Goal: Navigation & Orientation: Find specific page/section

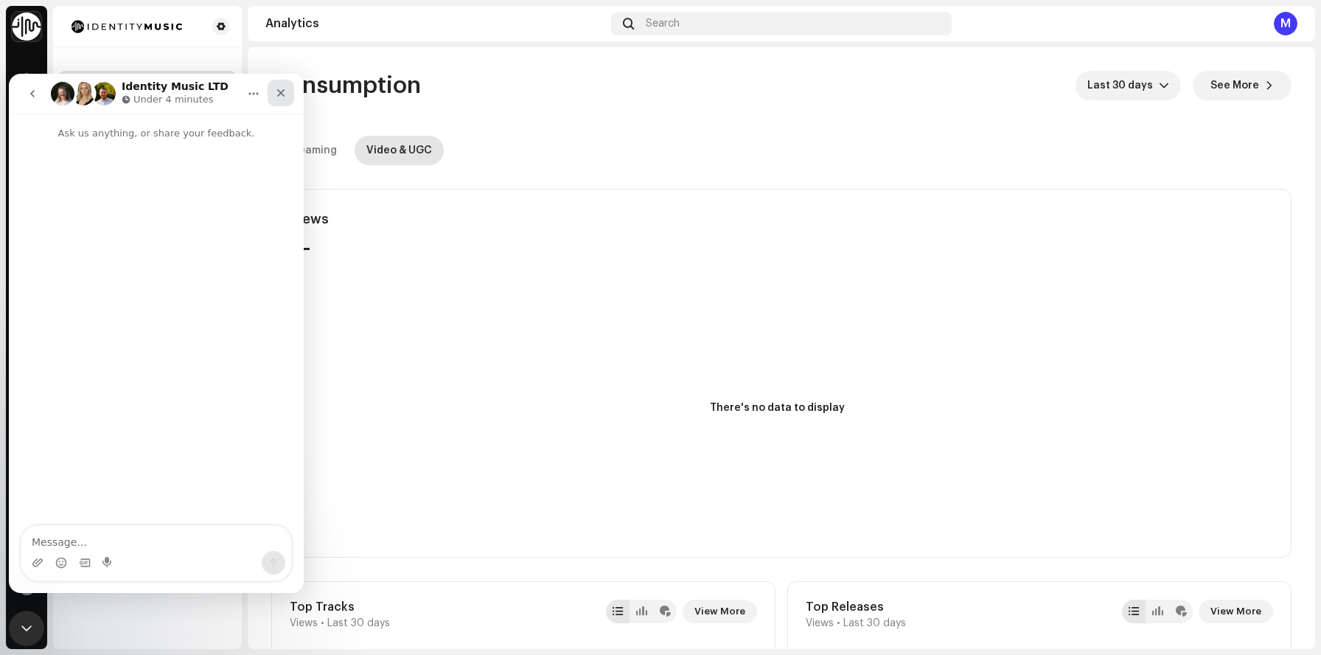
click at [279, 97] on icon "Close" at bounding box center [281, 93] width 12 height 12
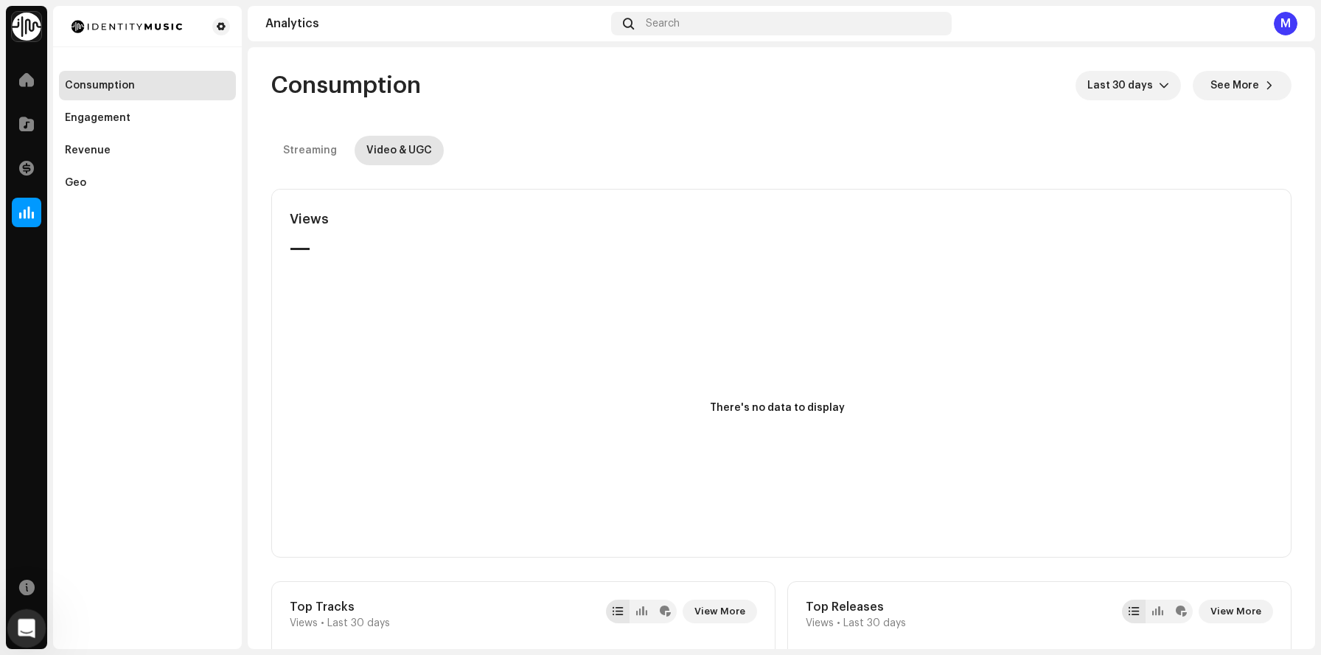
click at [17, 622] on icon "Open Intercom Messenger" at bounding box center [25, 626] width 24 height 24
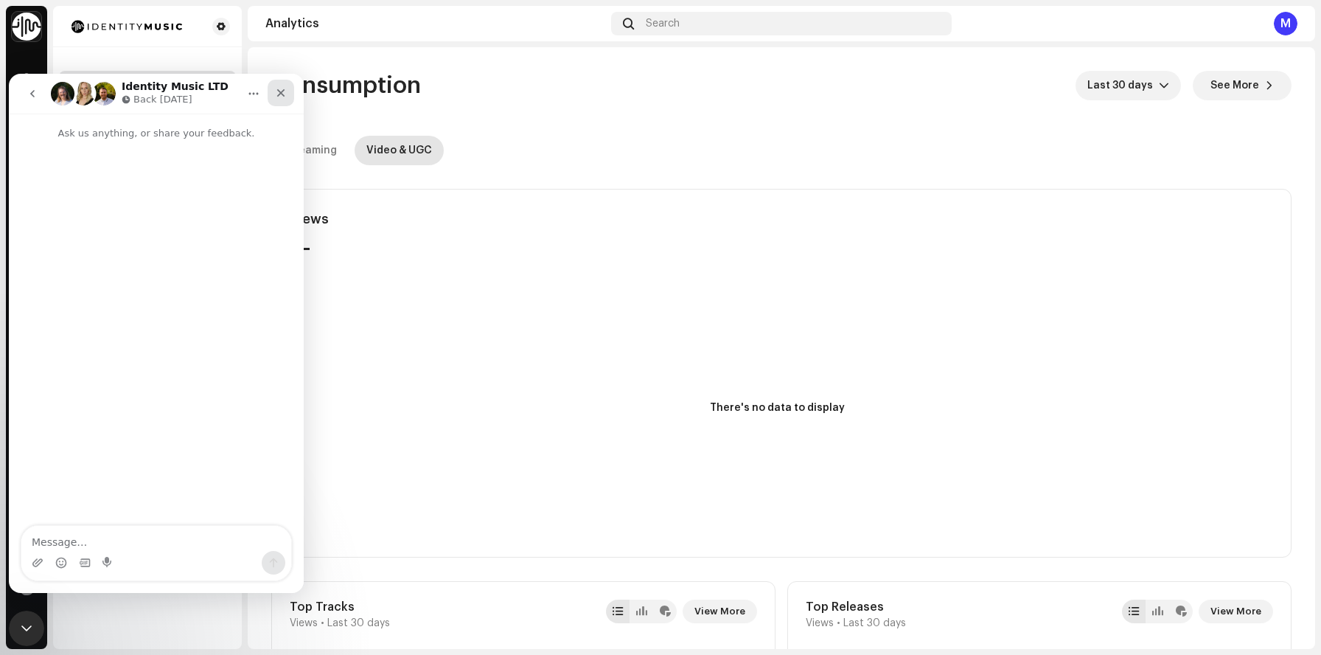
click at [282, 94] on icon "Close" at bounding box center [281, 93] width 8 height 8
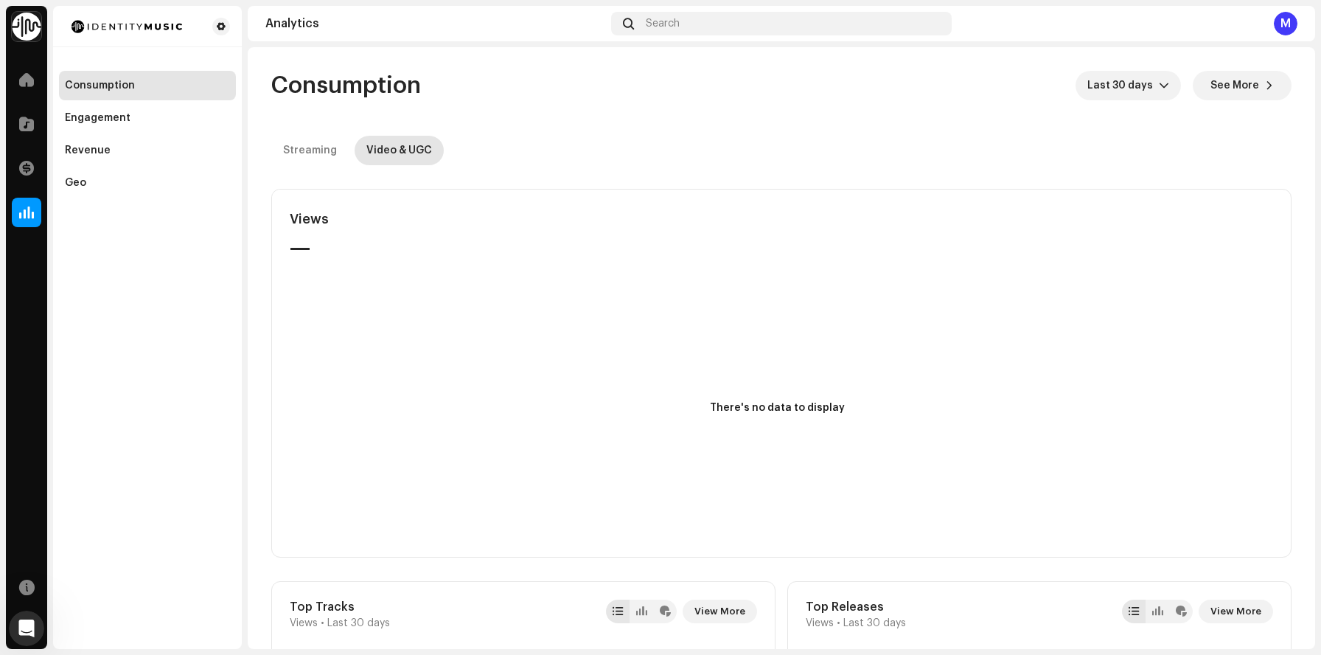
click at [1290, 21] on div "M" at bounding box center [1286, 24] width 24 height 24
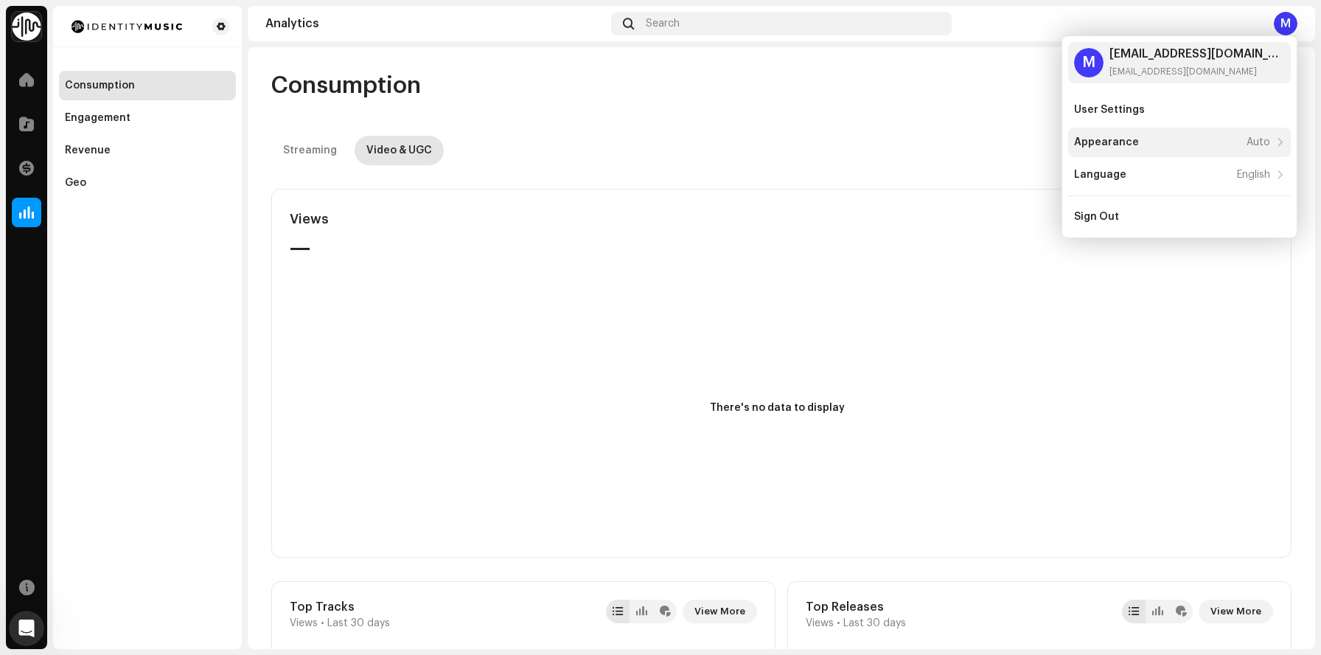
click at [1204, 128] on div "Appearance Auto" at bounding box center [1179, 142] width 223 height 29
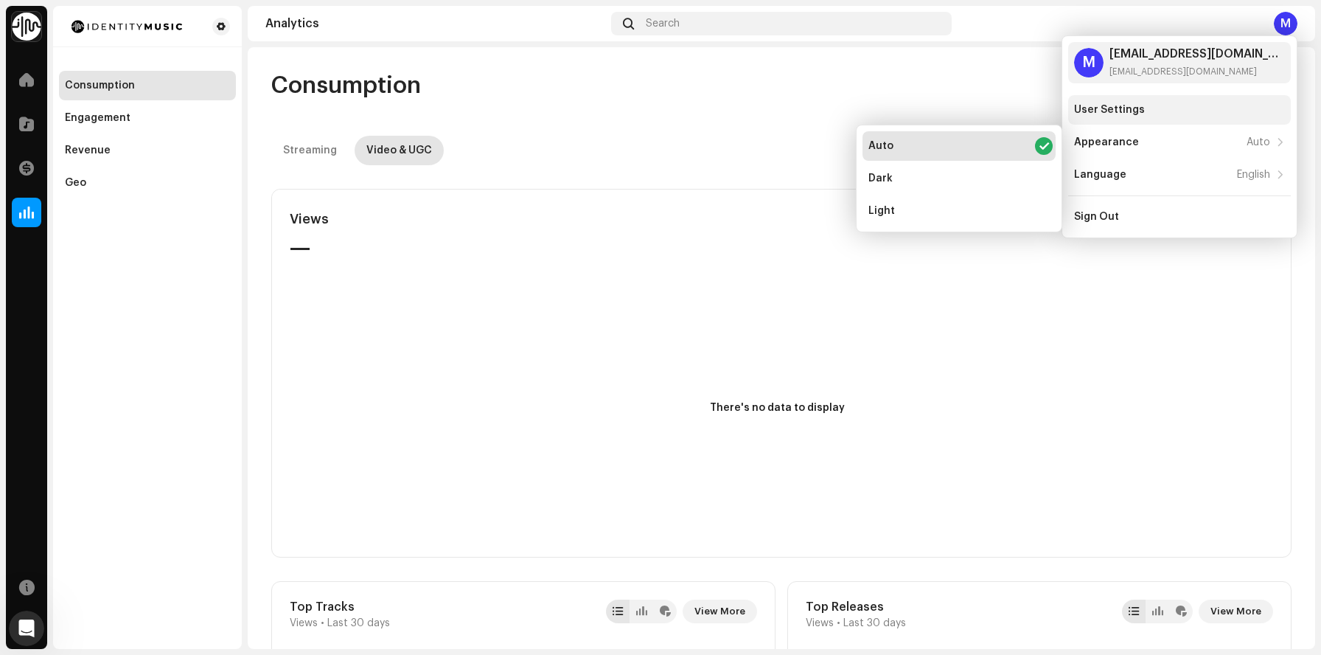
click at [1193, 114] on div "User Settings" at bounding box center [1179, 110] width 211 height 12
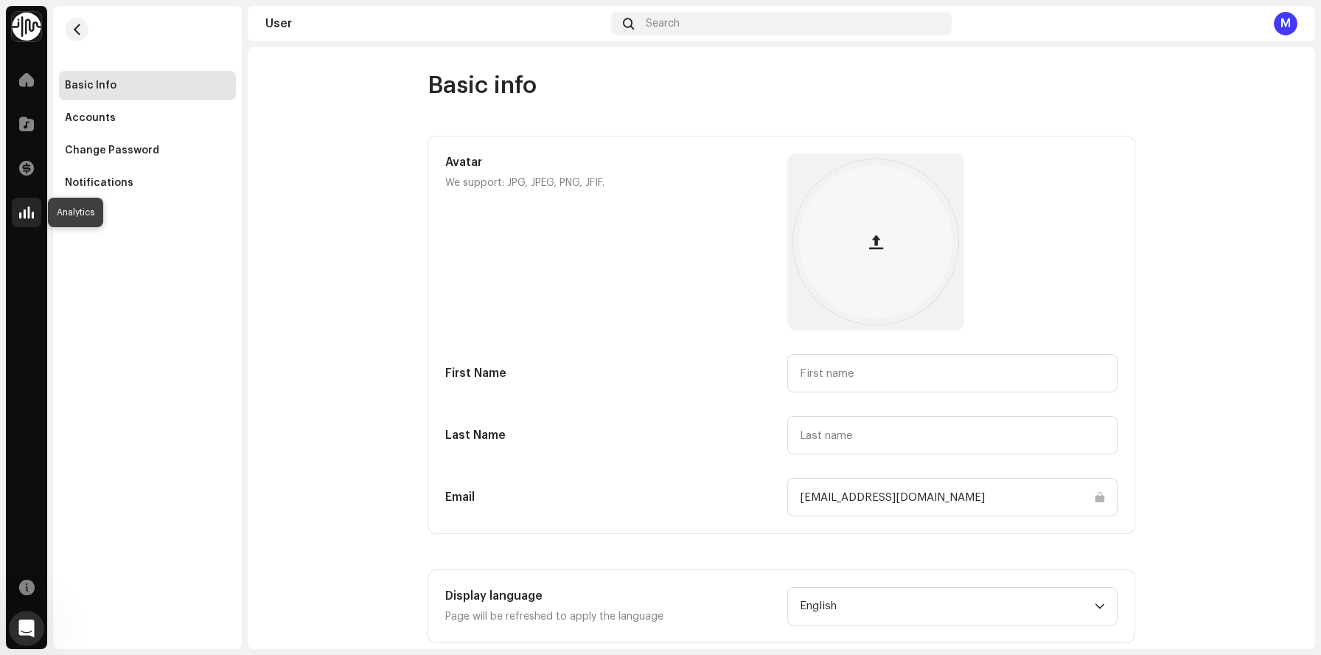
click at [26, 222] on div at bounding box center [26, 212] width 29 height 29
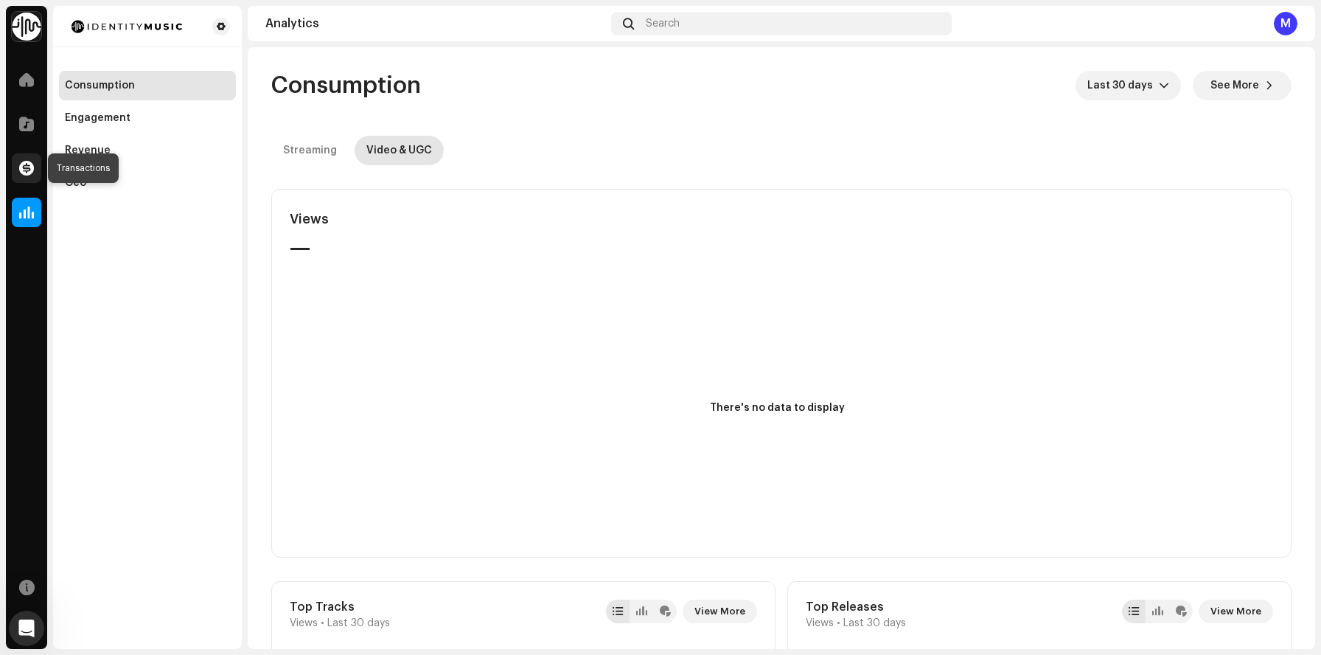
click at [27, 167] on span at bounding box center [26, 168] width 15 height 12
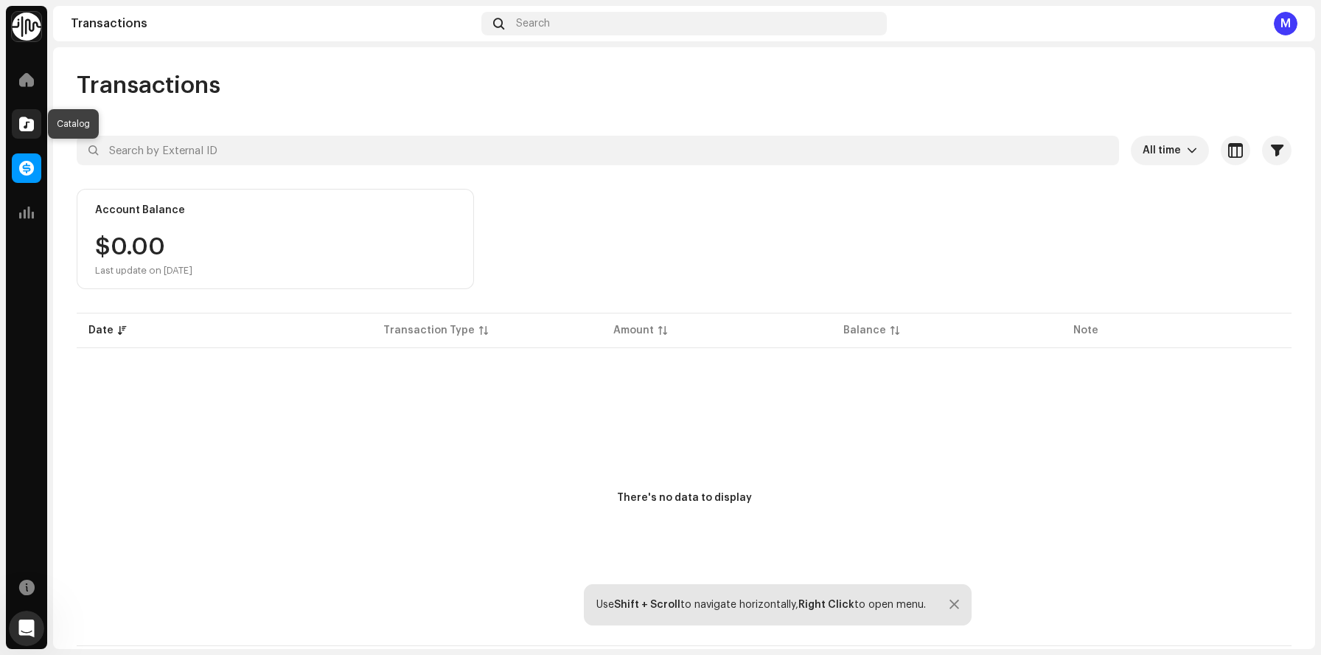
click at [33, 121] on span at bounding box center [26, 124] width 15 height 12
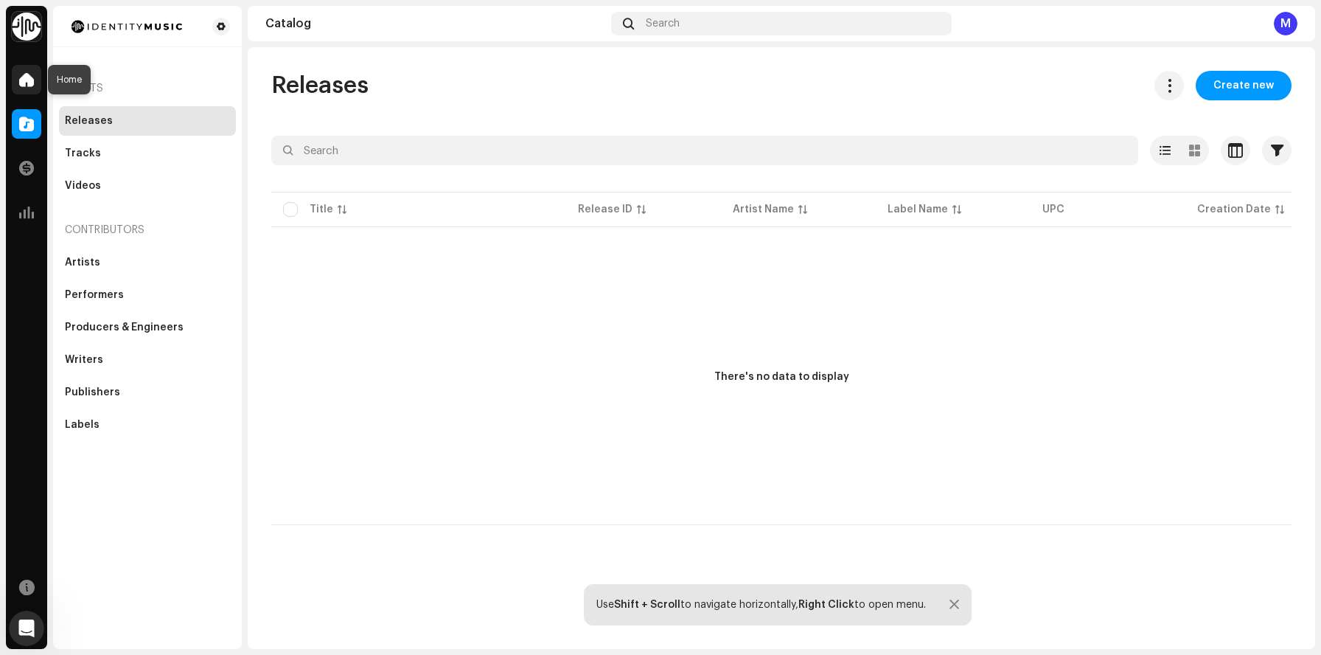
click at [24, 76] on span at bounding box center [26, 80] width 15 height 12
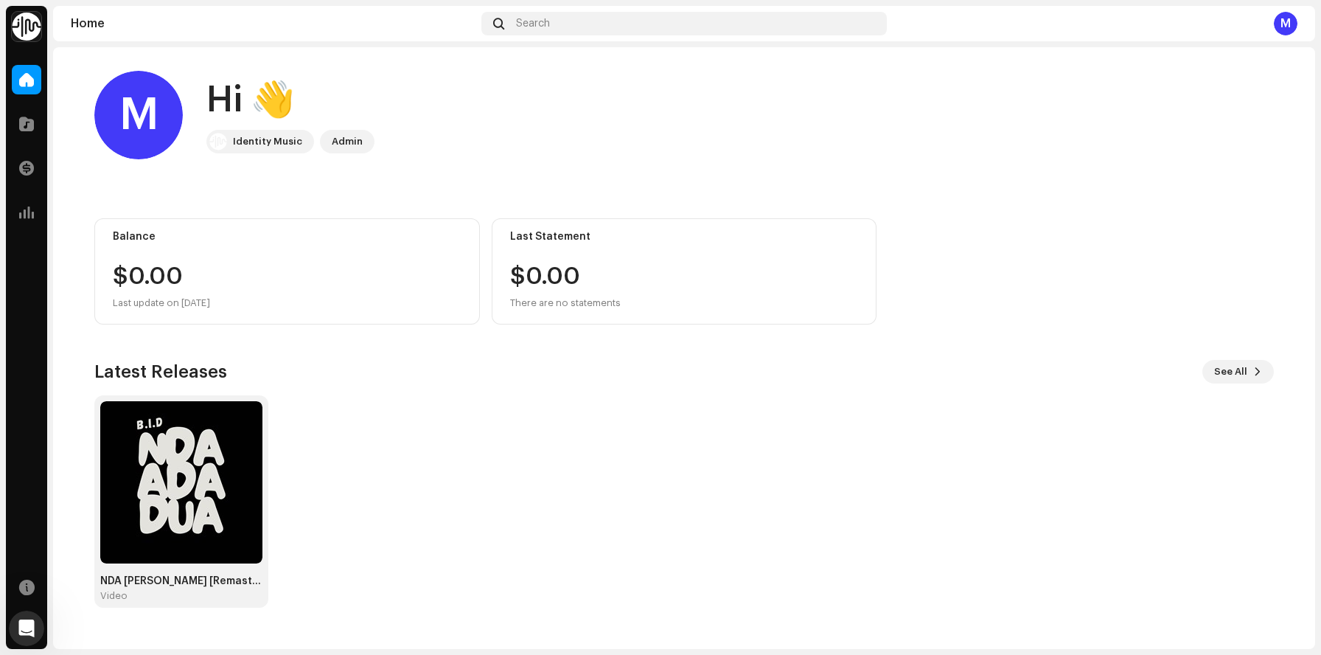
click at [255, 147] on div "Identity Music" at bounding box center [267, 142] width 69 height 18
click at [352, 145] on div "Admin" at bounding box center [347, 142] width 31 height 18
click at [18, 596] on div at bounding box center [26, 586] width 29 height 29
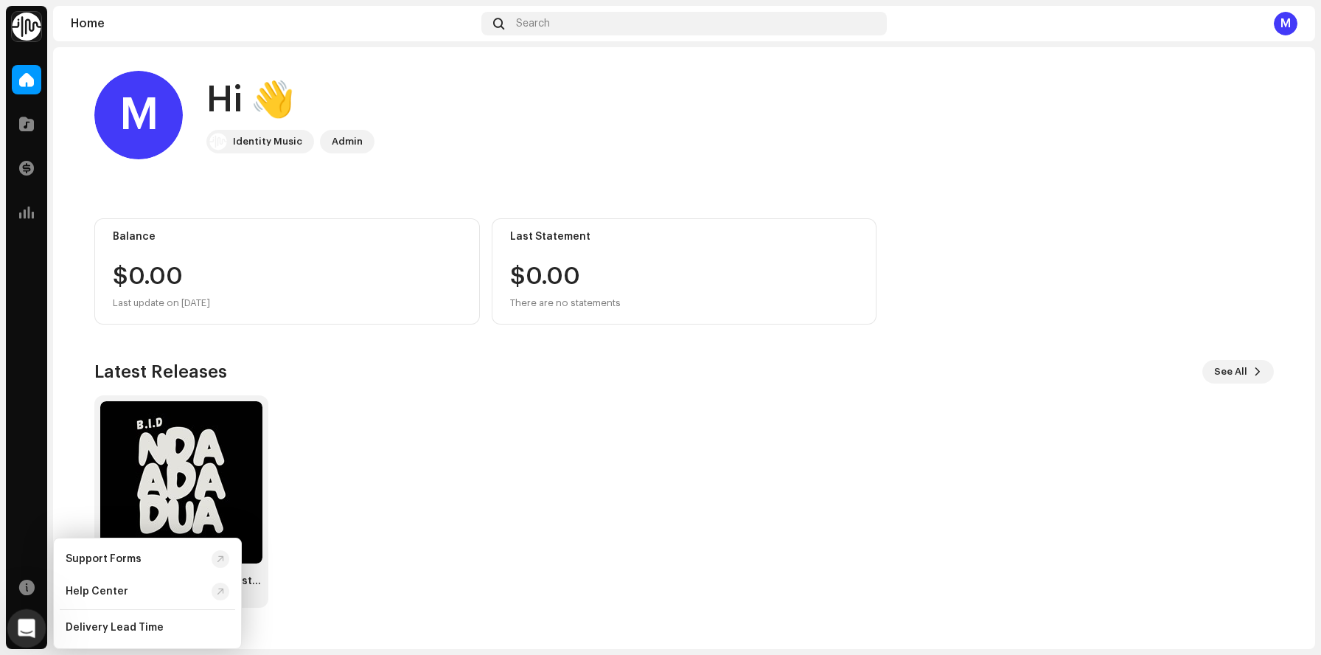
click at [14, 632] on div "Open Intercom Messenger" at bounding box center [24, 626] width 49 height 49
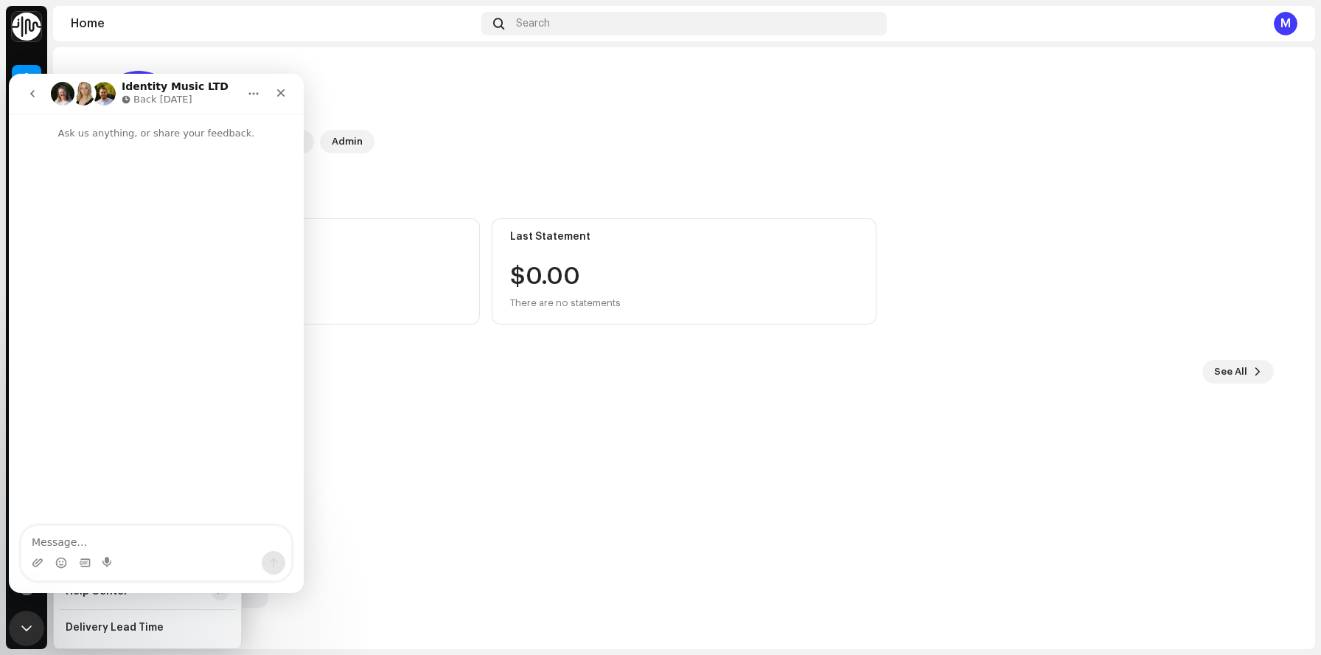
click at [406, 327] on div "M Hi 👋 Identity Music Admin Balance $0.00 Last update on [DATE] Last Statement …" at bounding box center [684, 339] width 1180 height 584
click at [1276, 27] on div "M" at bounding box center [1286, 24] width 24 height 24
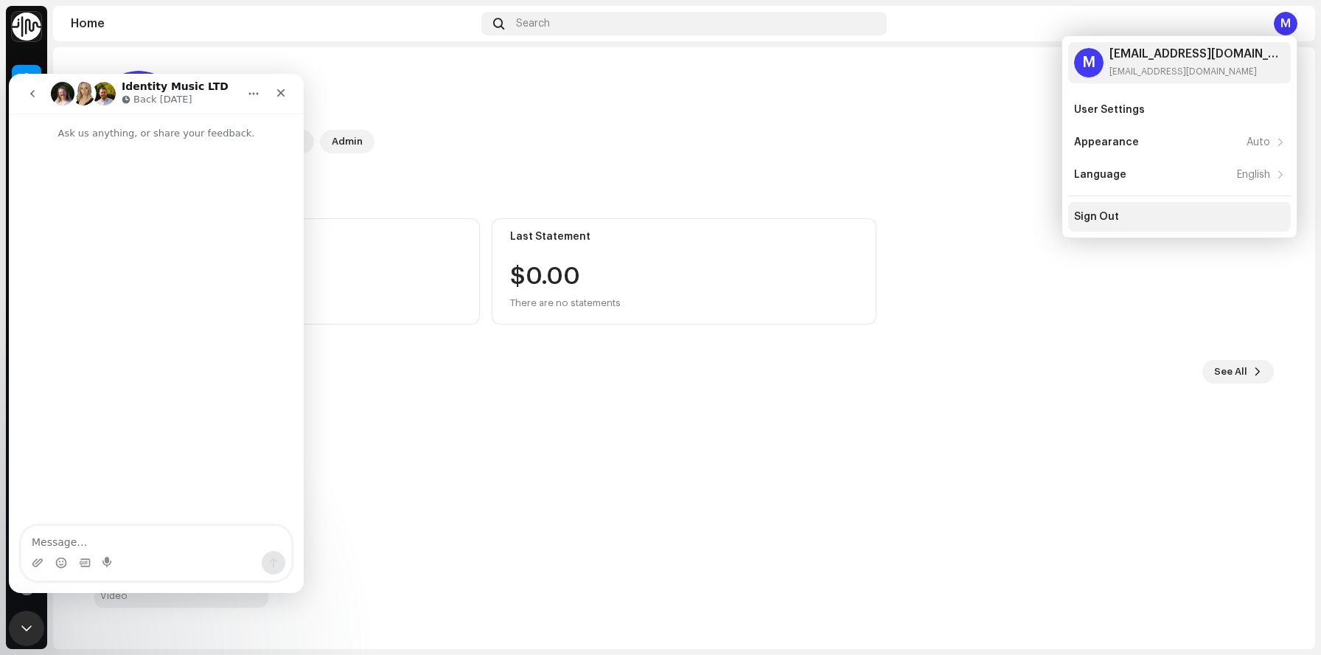
click at [1146, 225] on div "Sign Out" at bounding box center [1179, 216] width 223 height 29
